Goal: Information Seeking & Learning: Learn about a topic

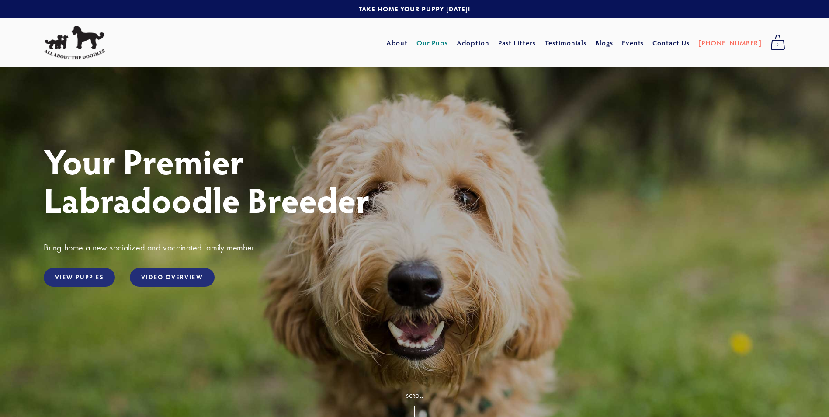
click at [448, 44] on link "Our Pups" at bounding box center [433, 43] width 32 height 16
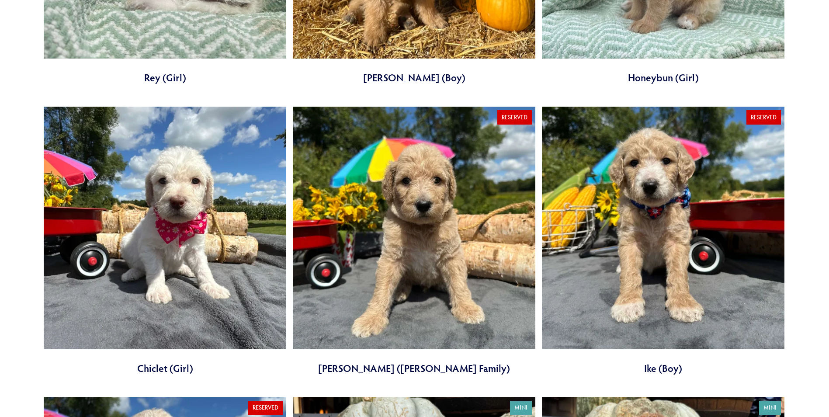
scroll to position [874, 0]
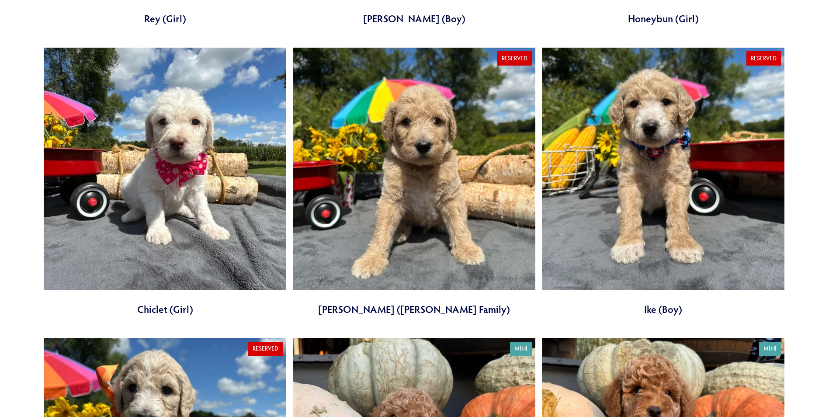
click at [200, 190] on link at bounding box center [165, 182] width 243 height 269
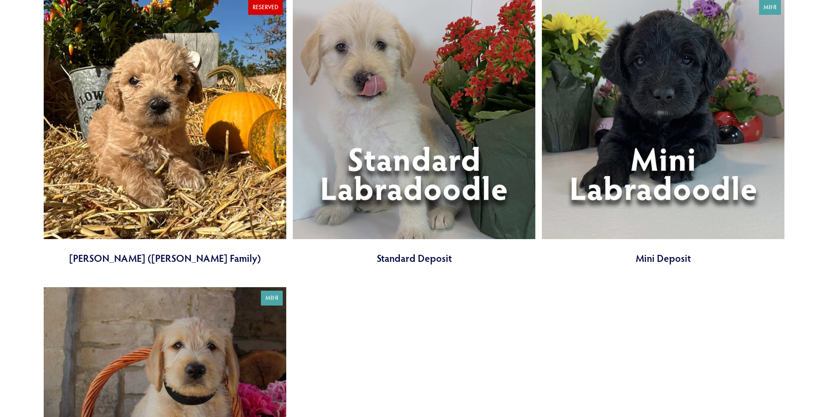
scroll to position [3234, 0]
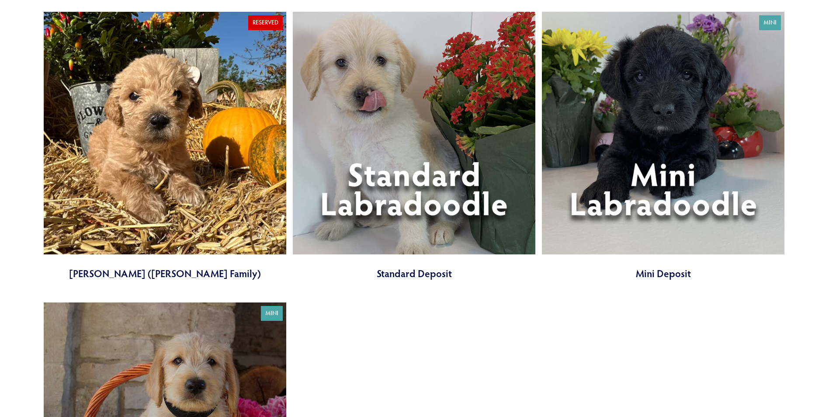
click at [656, 184] on link at bounding box center [663, 146] width 243 height 269
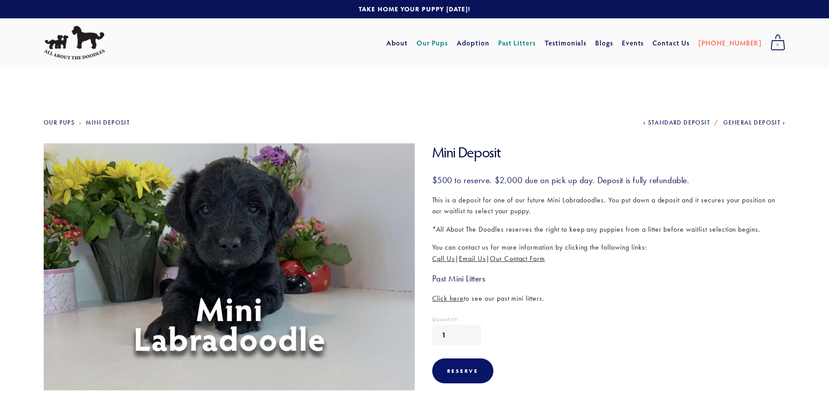
click at [50, 121] on link "Our Pups" at bounding box center [59, 122] width 31 height 7
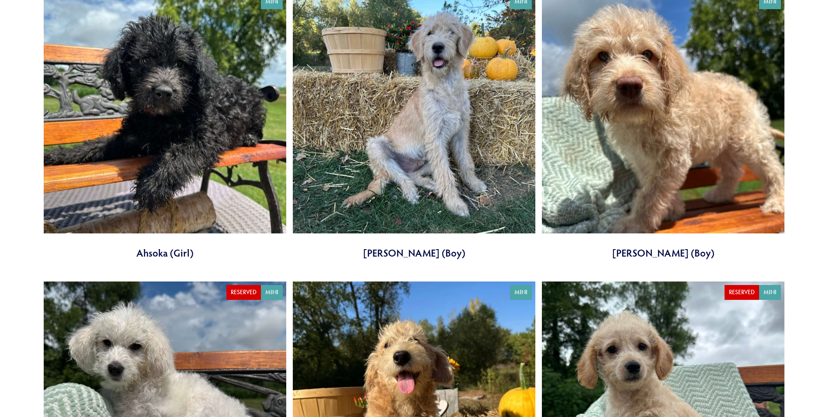
scroll to position [481, 0]
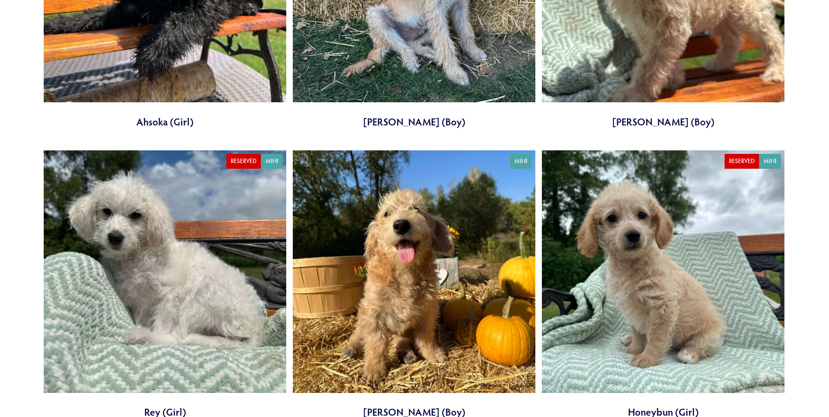
click at [670, 307] on link at bounding box center [663, 284] width 243 height 269
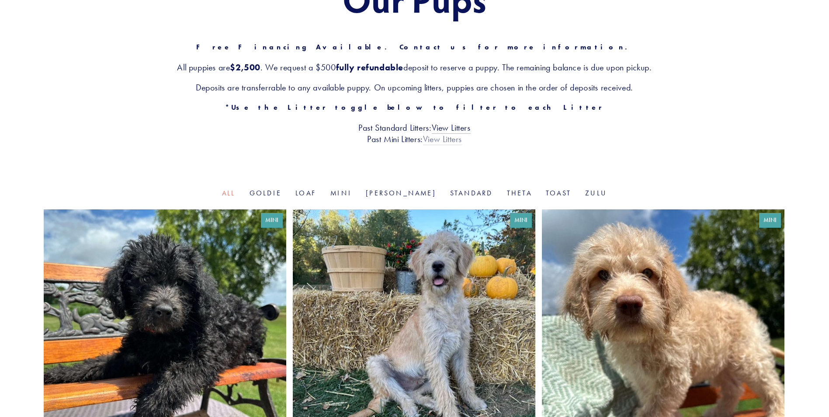
click at [440, 143] on link "View Litters" at bounding box center [442, 139] width 39 height 11
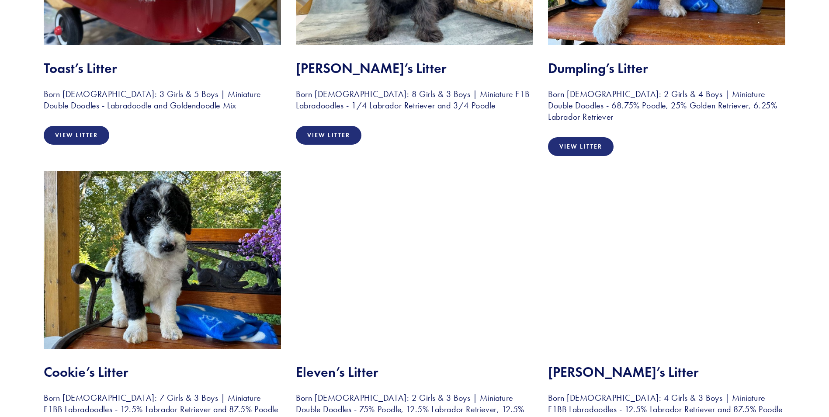
scroll to position [699, 0]
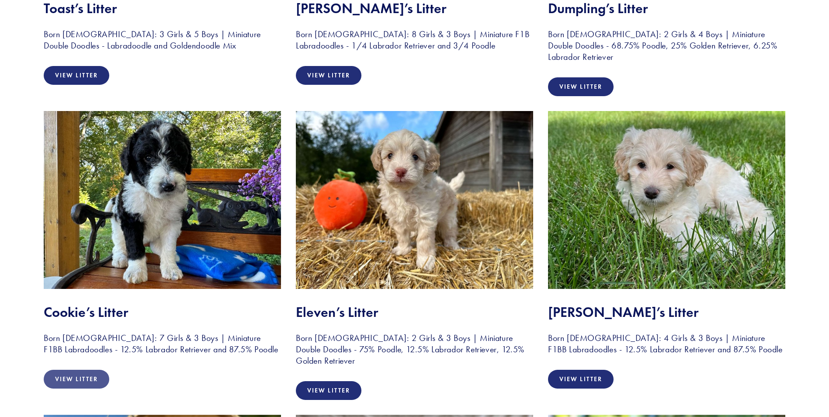
click at [77, 377] on link "View Litter" at bounding box center [77, 379] width 66 height 19
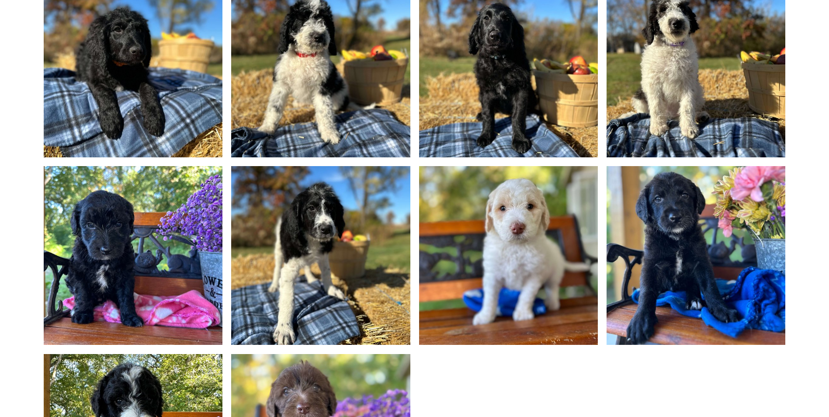
scroll to position [743, 0]
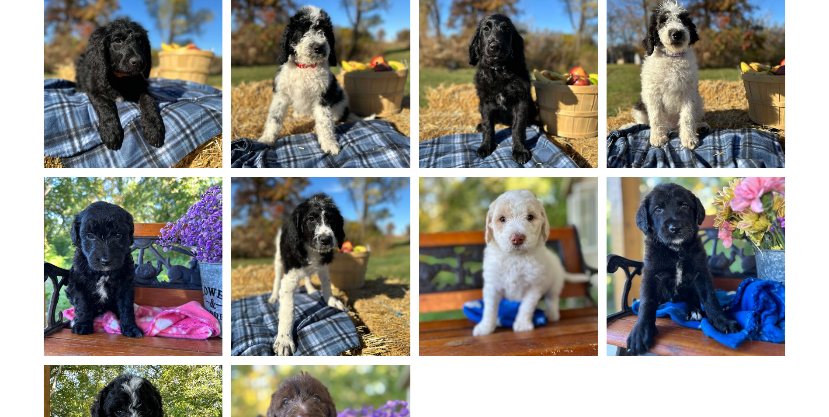
click at [497, 255] on img at bounding box center [508, 266] width 238 height 179
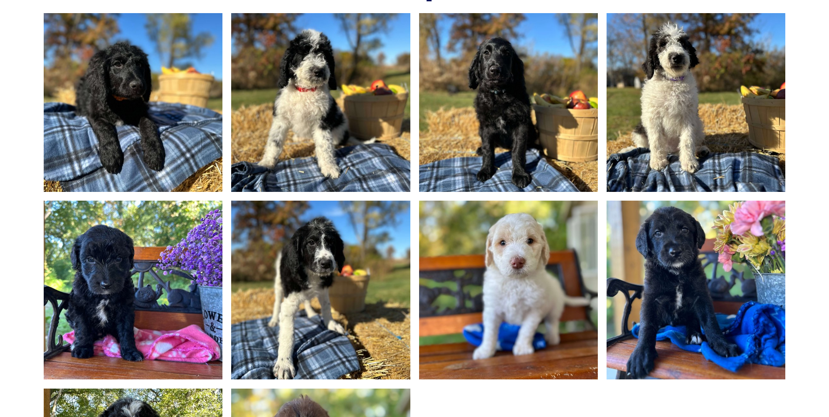
scroll to position [699, 0]
